Goal: Transaction & Acquisition: Purchase product/service

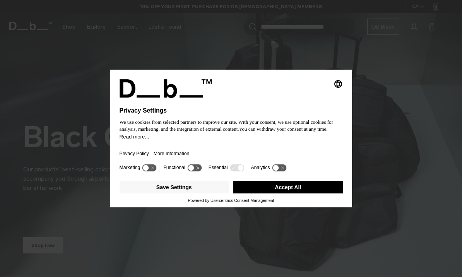
click at [313, 190] on button "Accept All" at bounding box center [287, 187] width 109 height 12
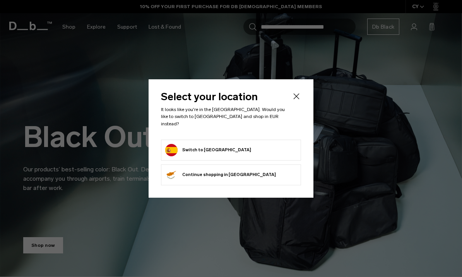
click at [247, 149] on form "Switch to [GEOGRAPHIC_DATA]" at bounding box center [231, 150] width 132 height 12
click at [201, 147] on button "Switch to [GEOGRAPHIC_DATA]" at bounding box center [208, 150] width 86 height 12
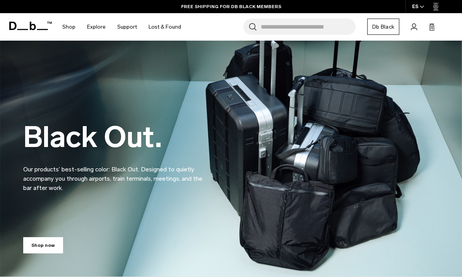
click at [289, 28] on input "Search for Bags, Luggage..." at bounding box center [308, 27] width 95 height 16
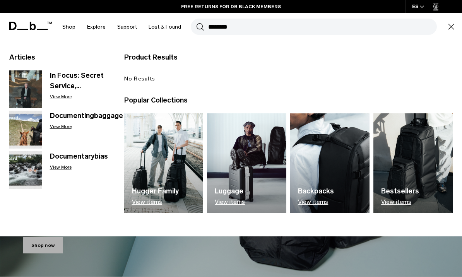
type input "********"
click at [198, 27] on button "Search" at bounding box center [200, 26] width 8 height 9
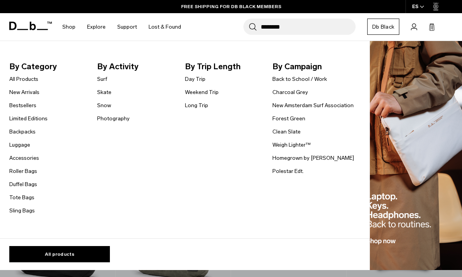
click at [16, 160] on link "Accessories" at bounding box center [24, 158] width 30 height 8
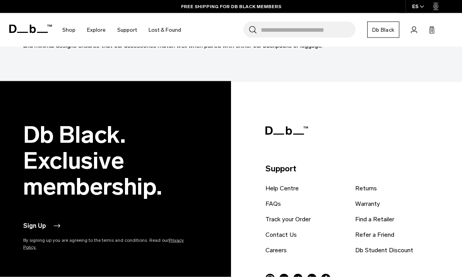
scroll to position [2264, 0]
